Goal: Information Seeking & Learning: Compare options

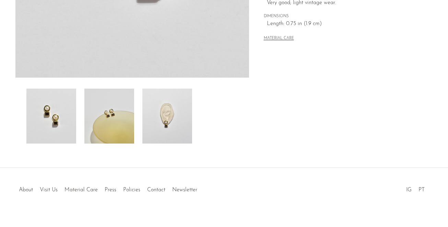
scroll to position [220, 0]
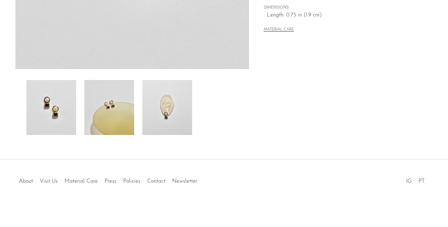
click at [177, 99] on img at bounding box center [167, 107] width 50 height 55
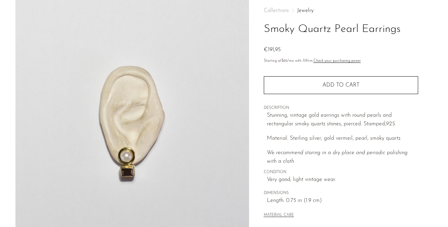
scroll to position [0, 0]
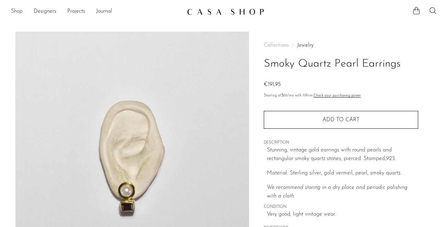
click at [15, 9] on link "Shop" at bounding box center [17, 11] width 12 height 9
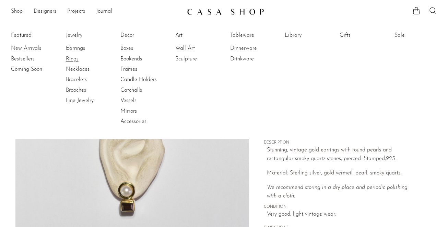
click at [74, 57] on link "Rings" at bounding box center [91, 59] width 51 height 8
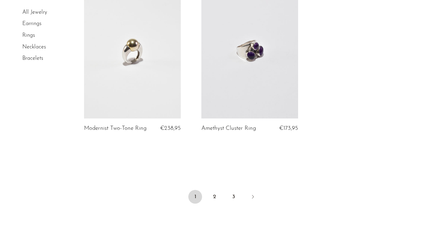
scroll to position [1942, 0]
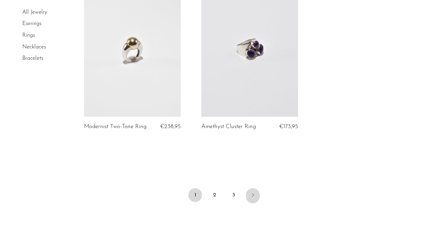
click at [252, 196] on icon "Next" at bounding box center [252, 194] width 5 height 5
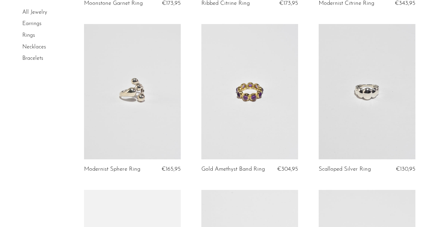
scroll to position [1702, 0]
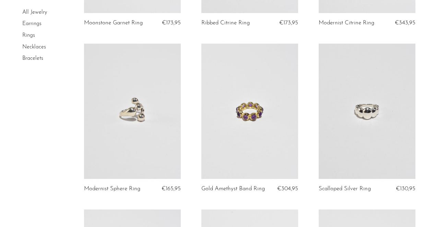
click at [262, 126] on link at bounding box center [249, 111] width 97 height 135
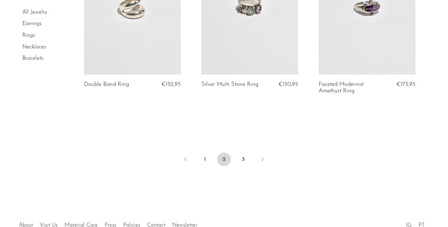
scroll to position [1974, 0]
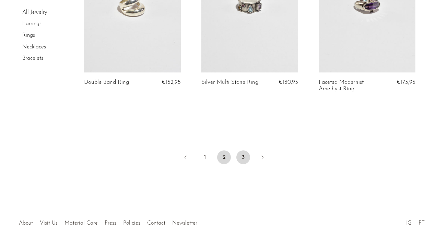
click at [242, 164] on link "3" at bounding box center [243, 157] width 14 height 14
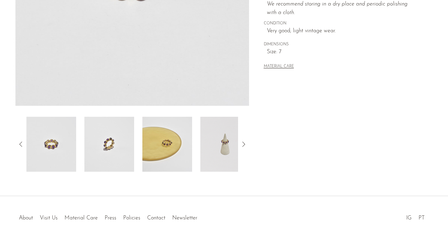
scroll to position [184, 0]
click at [226, 145] on img at bounding box center [225, 143] width 50 height 55
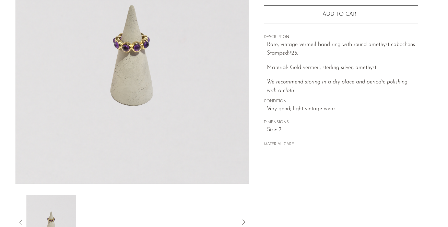
scroll to position [179, 0]
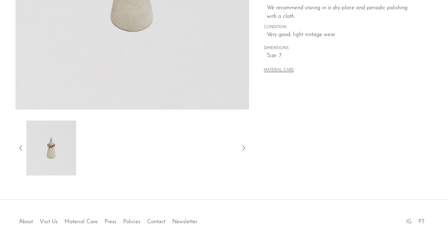
click at [243, 147] on icon at bounding box center [244, 148] width 8 height 8
click at [19, 146] on icon at bounding box center [21, 148] width 8 height 8
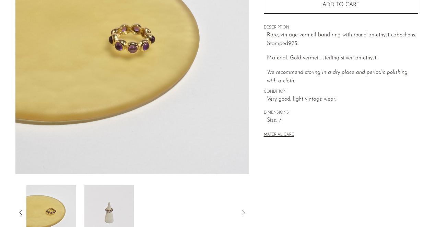
scroll to position [112, 0]
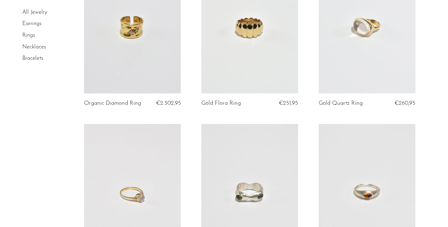
scroll to position [1117, 0]
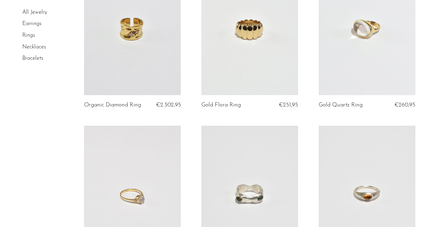
click at [388, 34] on link at bounding box center [367, 27] width 97 height 135
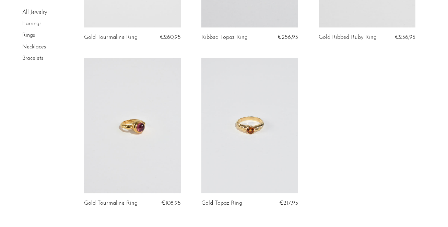
scroll to position [1860, 0]
click at [34, 57] on link "Bracelets" at bounding box center [32, 58] width 21 height 5
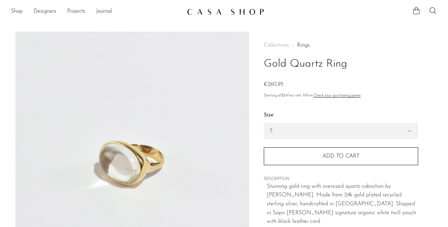
scroll to position [146, 0]
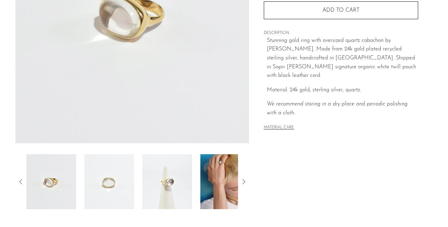
click at [222, 174] on img at bounding box center [225, 181] width 50 height 55
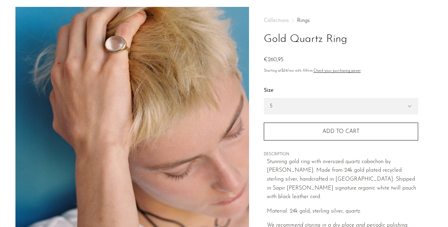
scroll to position [24, 0]
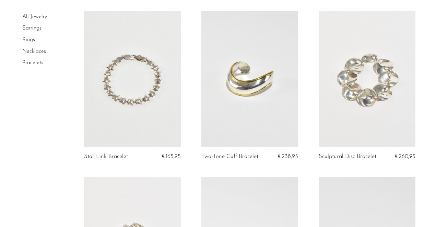
scroll to position [49, 0]
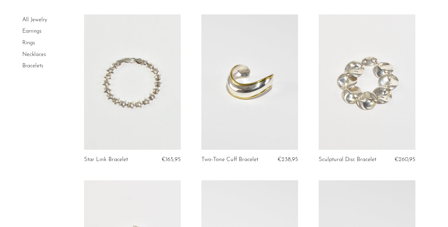
click at [380, 94] on link at bounding box center [367, 81] width 97 height 135
click at [260, 103] on link at bounding box center [249, 81] width 97 height 135
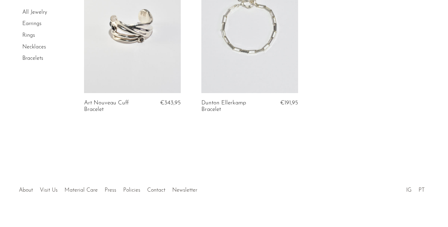
scroll to position [960, 0]
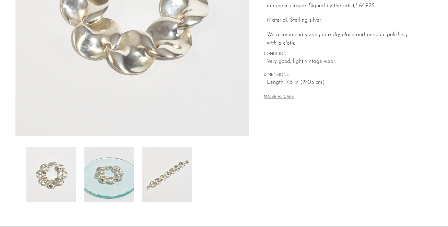
scroll to position [154, 0]
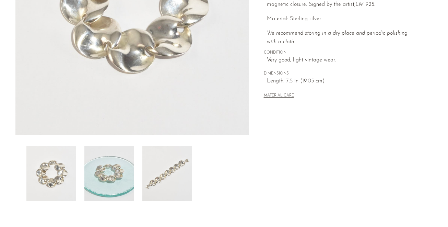
click at [169, 189] on img at bounding box center [167, 173] width 50 height 55
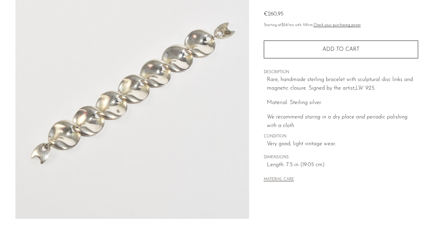
scroll to position [114, 0]
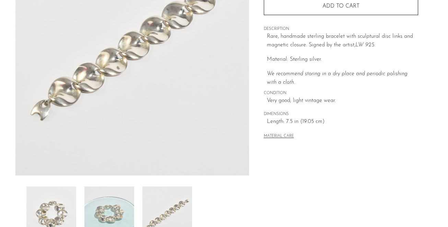
click at [277, 138] on button "MATERIAL CARE" at bounding box center [279, 136] width 30 height 5
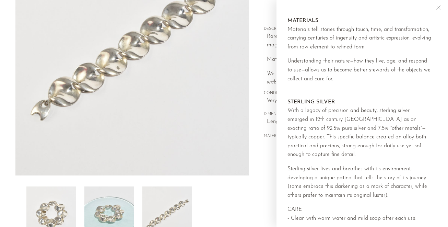
click at [438, 8] on icon "Close" at bounding box center [438, 8] width 4 height 4
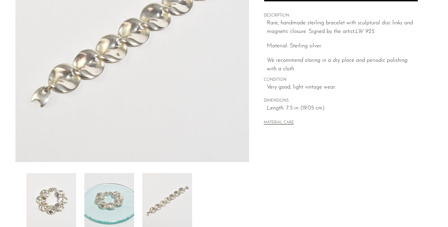
scroll to position [209, 0]
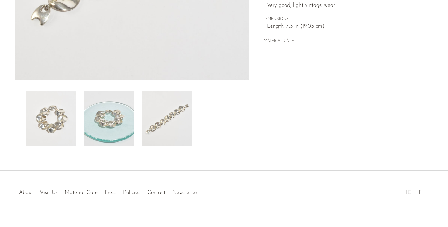
click at [60, 105] on img at bounding box center [51, 118] width 50 height 55
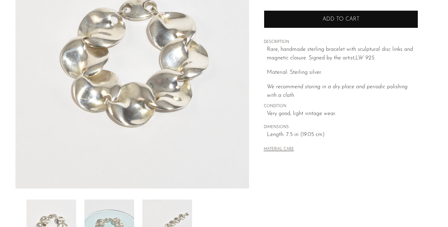
scroll to position [0, 0]
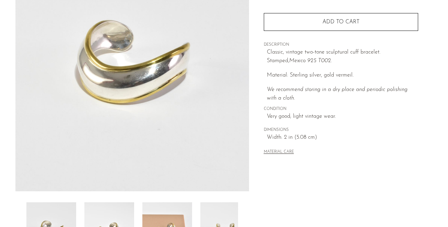
scroll to position [220, 0]
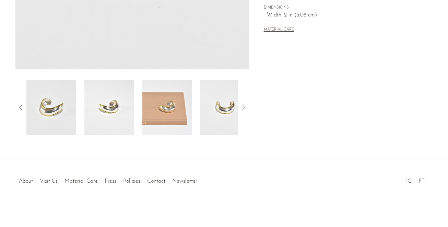
click at [162, 110] on img at bounding box center [167, 107] width 50 height 55
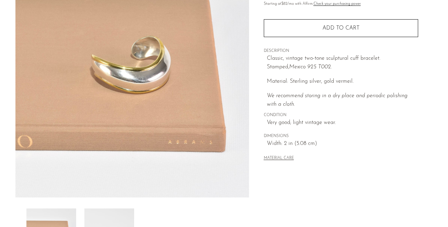
scroll to position [114, 0]
